Goal: Task Accomplishment & Management: Complete application form

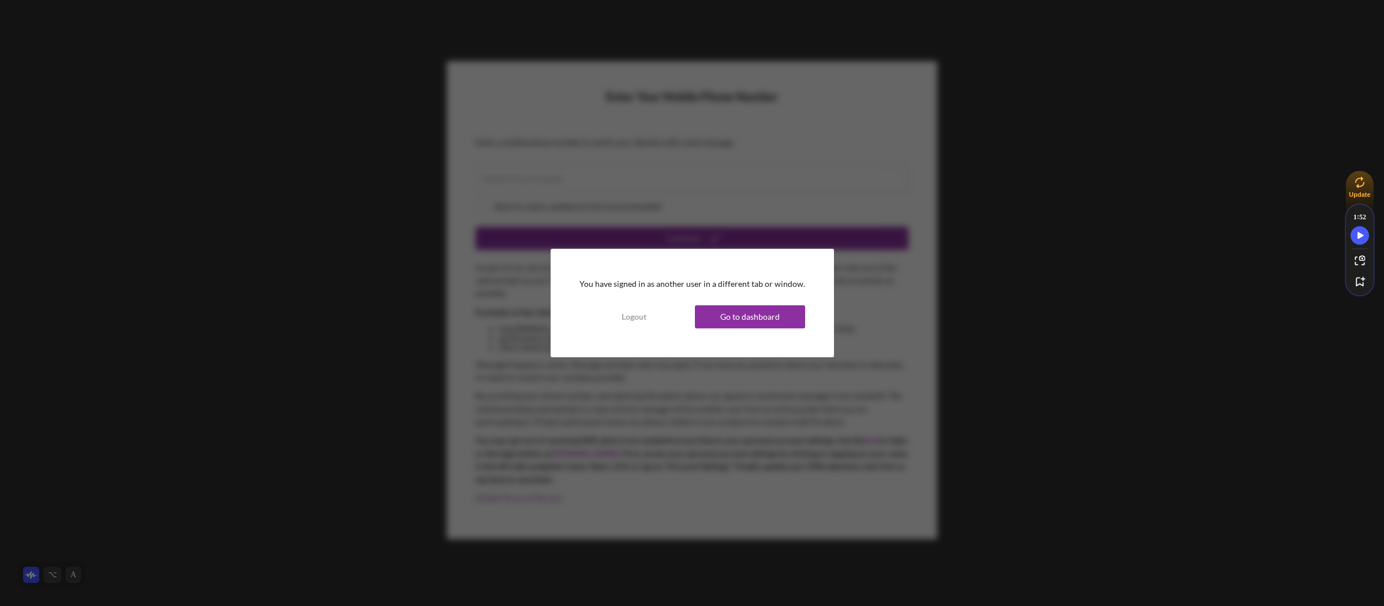
drag, startPoint x: 753, startPoint y: 317, endPoint x: 1018, endPoint y: 278, distance: 267.3
click at [753, 317] on div "Go to dashboard" at bounding box center [749, 316] width 59 height 23
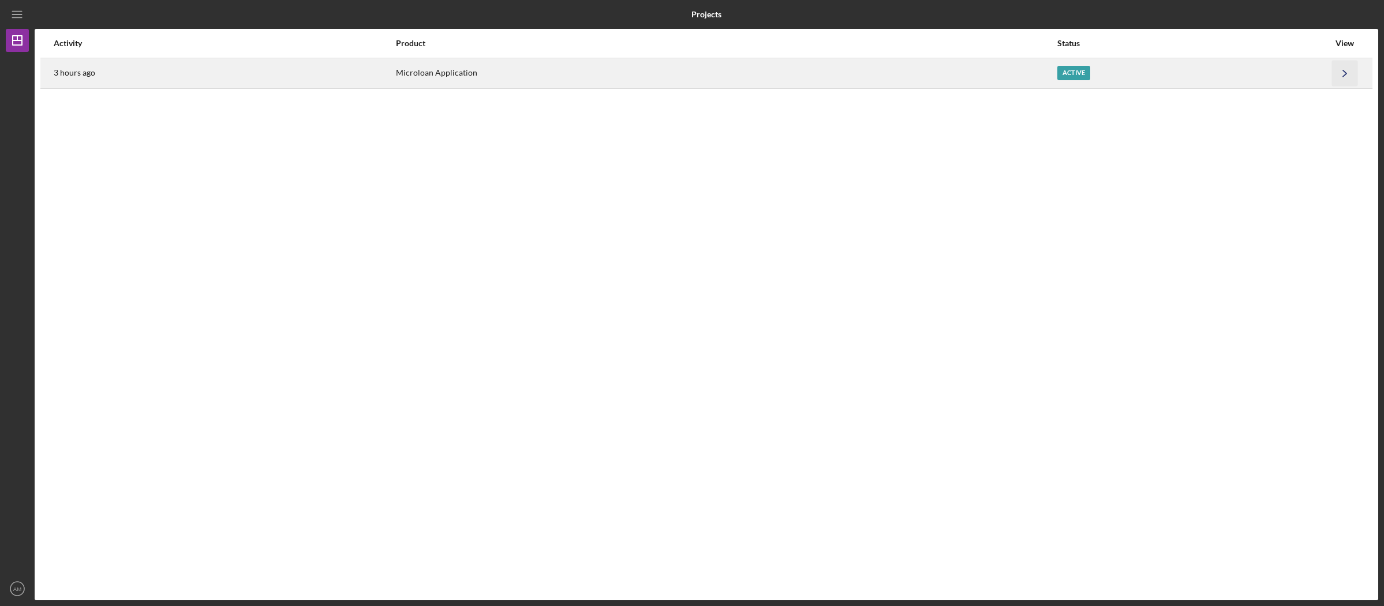
click at [1338, 67] on icon "Icon/Navigate" at bounding box center [1345, 73] width 26 height 26
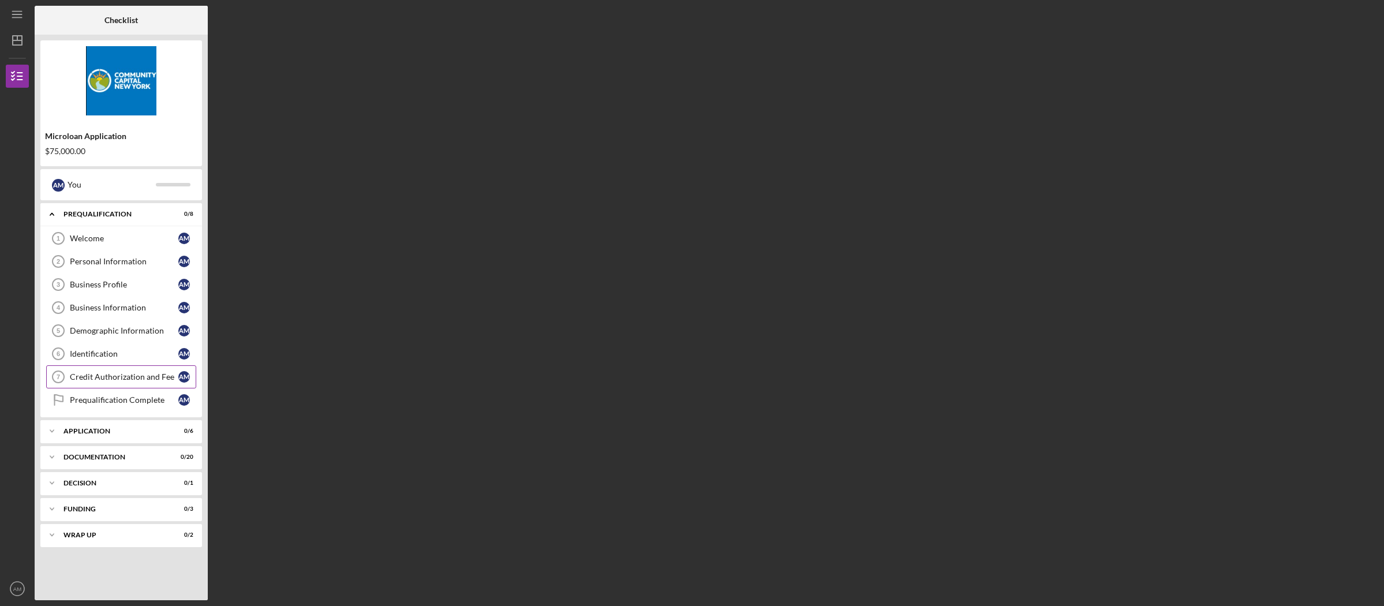
click at [121, 379] on div "Credit Authorization and Fee" at bounding box center [124, 376] width 109 height 9
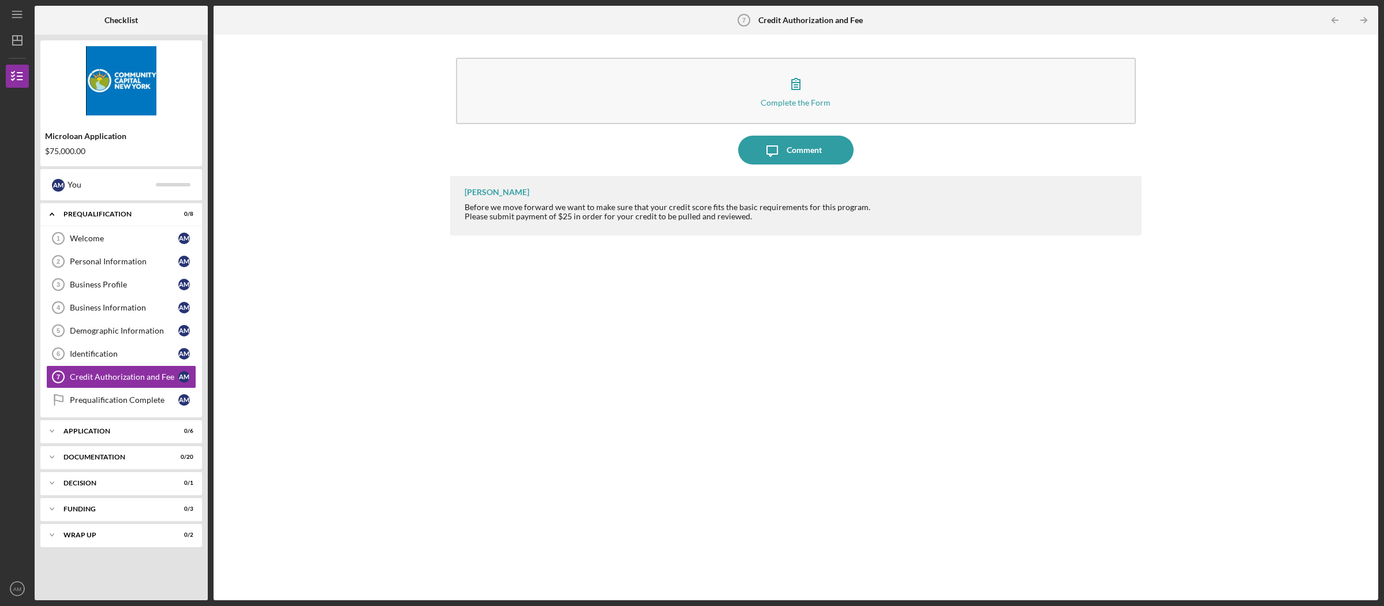
click at [439, 422] on div "Complete the Form Form Icon/Message Comment [PERSON_NAME] Before we move forwar…" at bounding box center [795, 317] width 1153 height 554
click at [126, 398] on div "Prequalification Complete" at bounding box center [124, 399] width 109 height 9
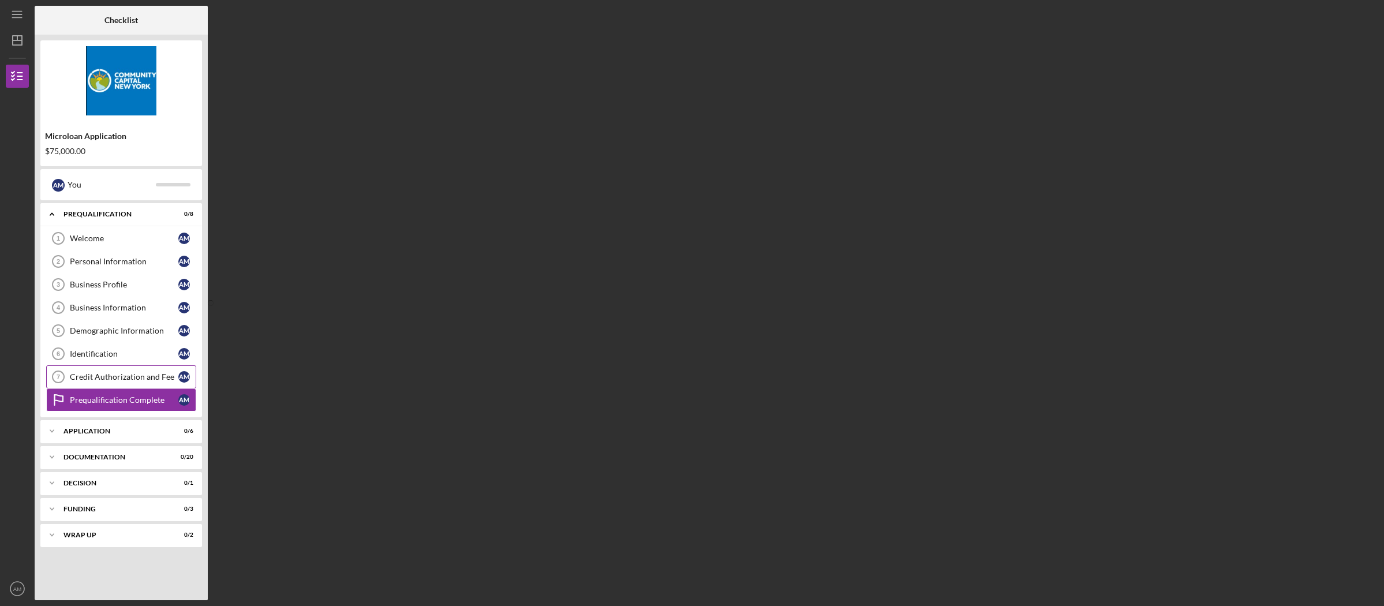
click at [126, 373] on div "Credit Authorization and Fee" at bounding box center [124, 376] width 109 height 9
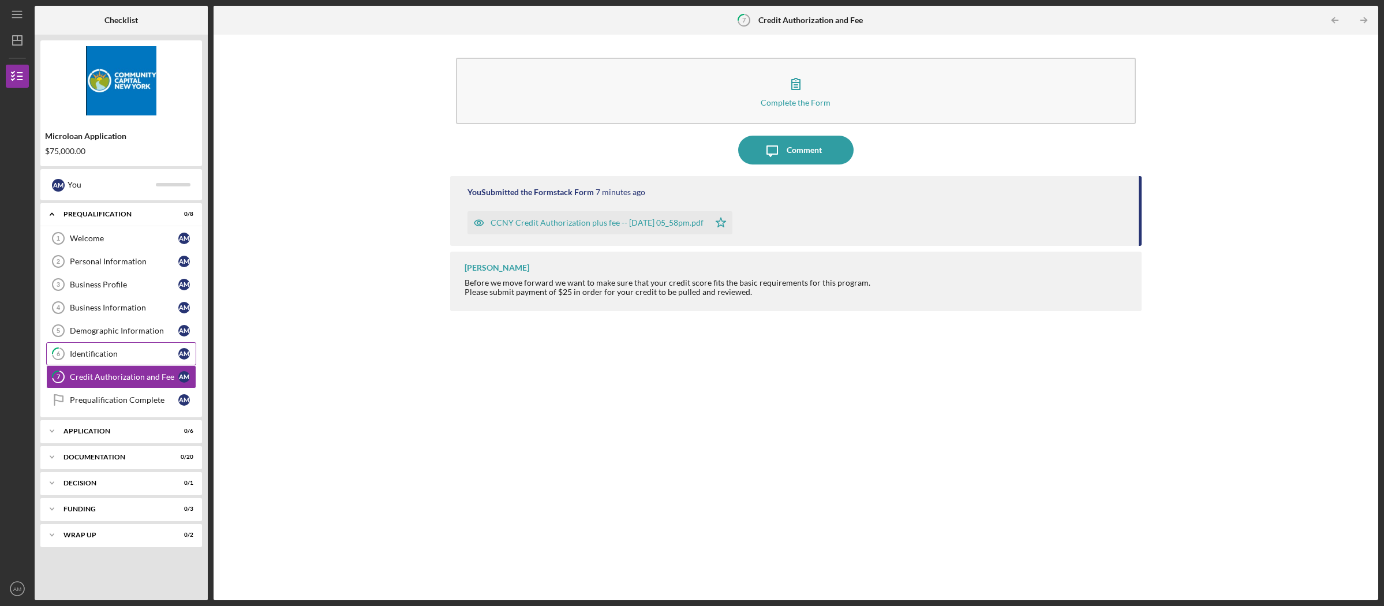
click at [124, 352] on div "Identification" at bounding box center [124, 353] width 109 height 9
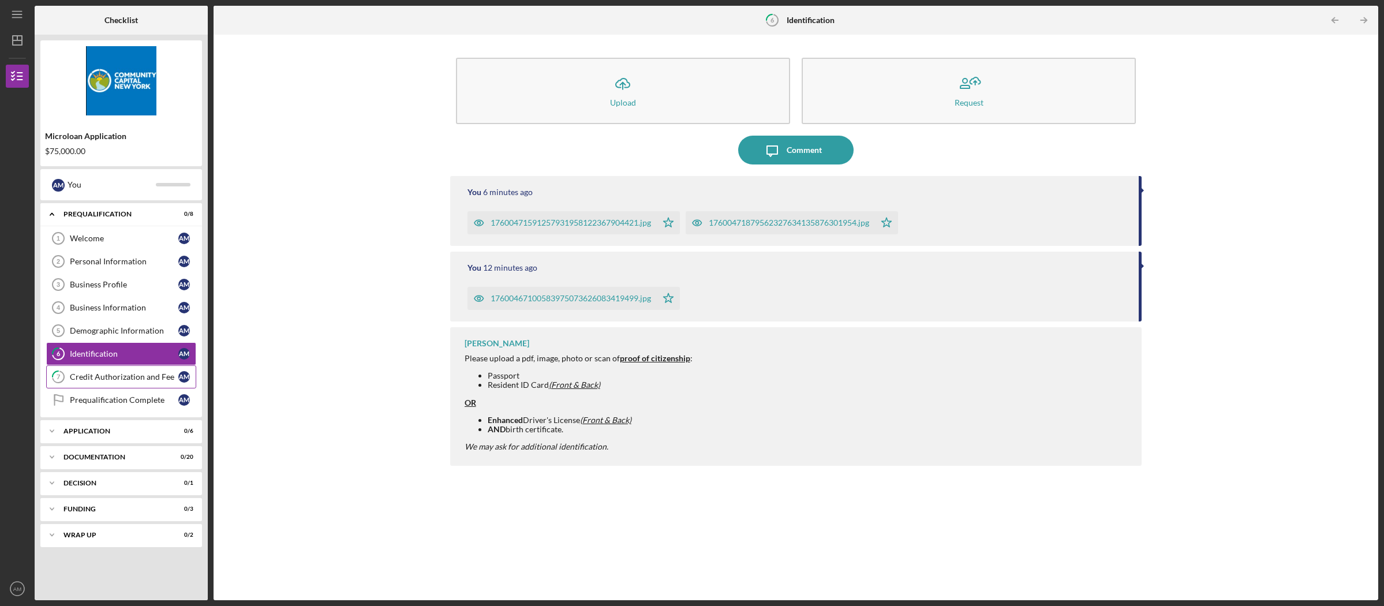
click at [113, 370] on link "7 Credit Authorization and Fee A M" at bounding box center [121, 376] width 150 height 23
